Goal: Task Accomplishment & Management: Use online tool/utility

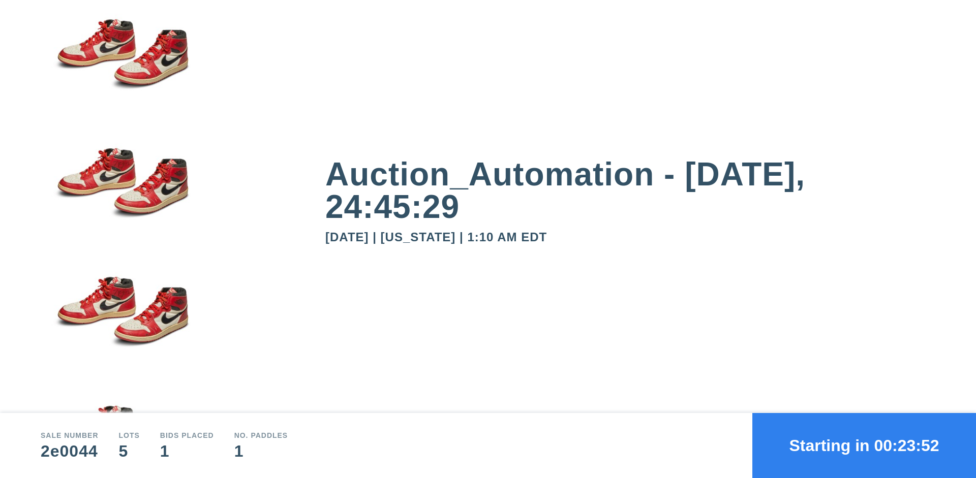
click at [864, 446] on button "Starting in 00:23:52" at bounding box center [864, 445] width 224 height 65
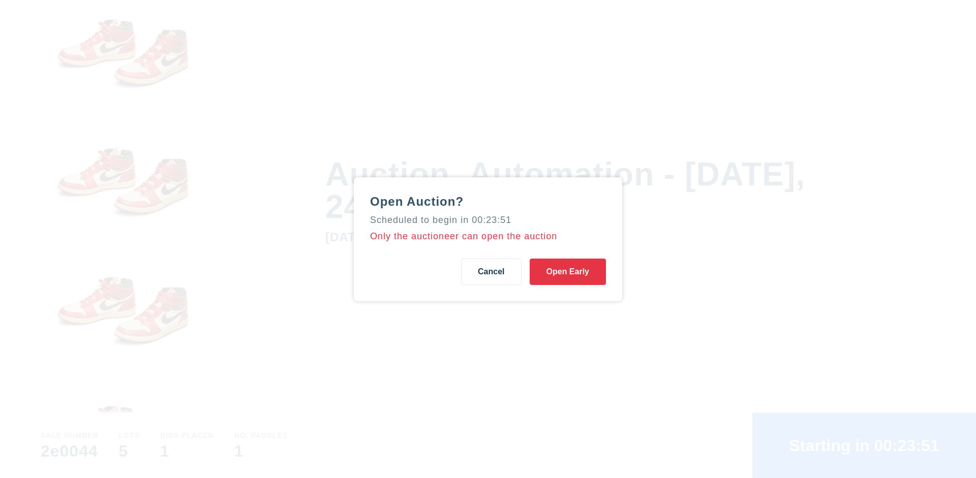
click at [568, 271] on button "Open Early" at bounding box center [568, 272] width 76 height 26
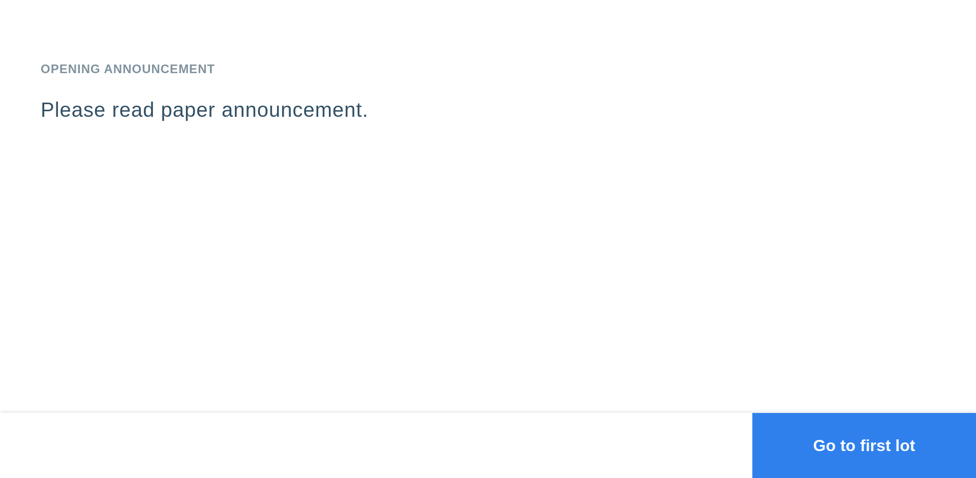
click at [864, 446] on button "Go to first lot" at bounding box center [864, 445] width 224 height 65
